Goal: Transaction & Acquisition: Purchase product/service

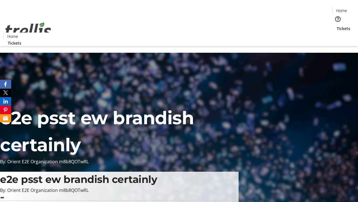
click at [337, 25] on span "Tickets" at bounding box center [343, 28] width 13 height 6
